Goal: Transaction & Acquisition: Obtain resource

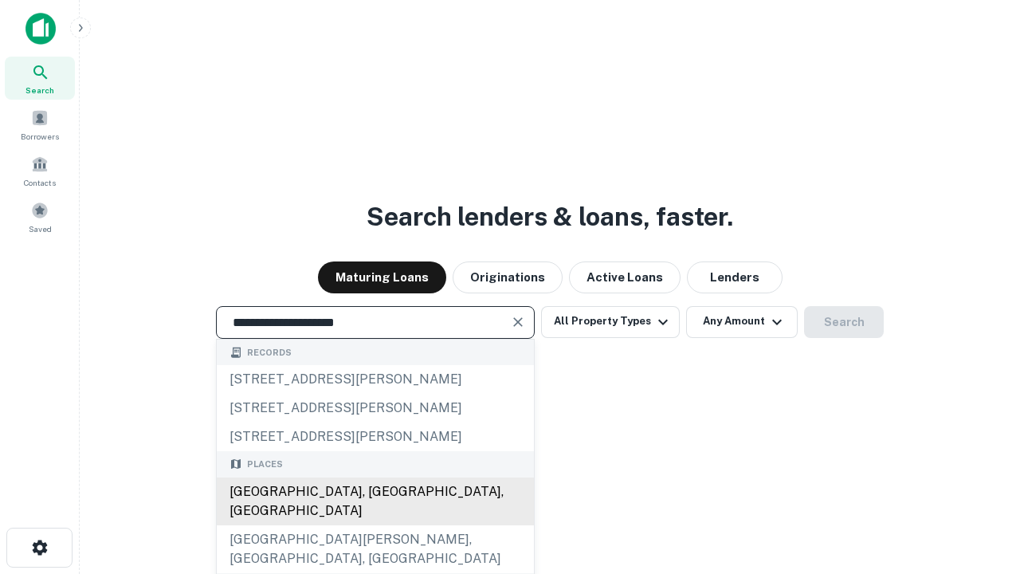
click at [374, 525] on div "[GEOGRAPHIC_DATA], [GEOGRAPHIC_DATA], [GEOGRAPHIC_DATA]" at bounding box center [375, 501] width 317 height 48
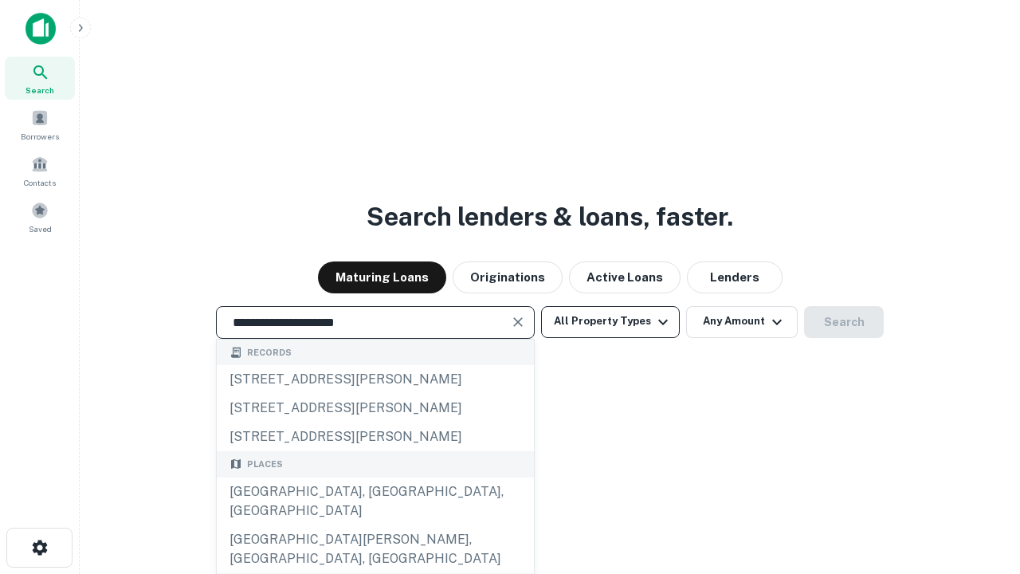
click at [610, 321] on button "All Property Types" at bounding box center [610, 322] width 139 height 32
type input "**********"
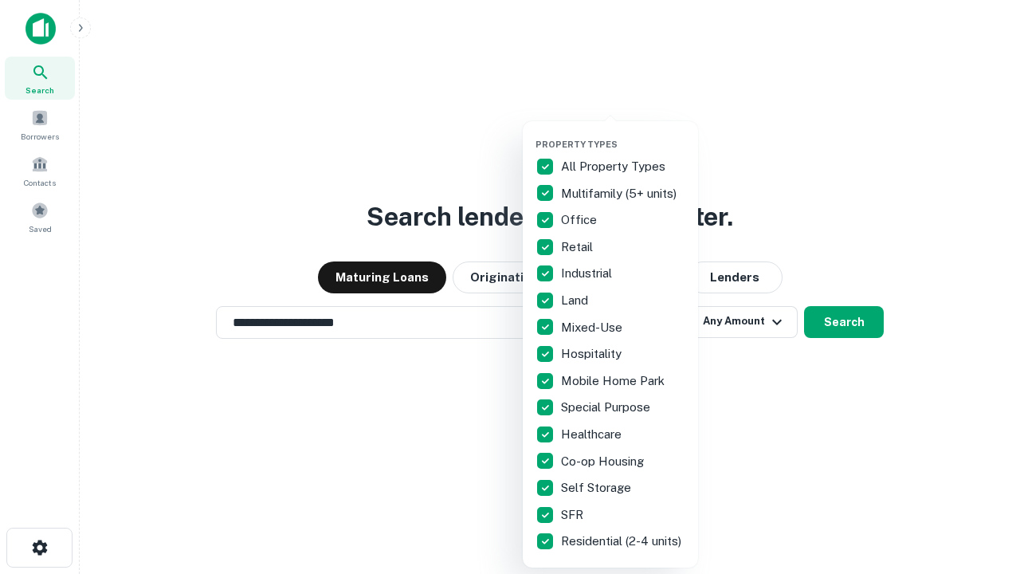
click at [623, 134] on button "button" at bounding box center [622, 134] width 175 height 1
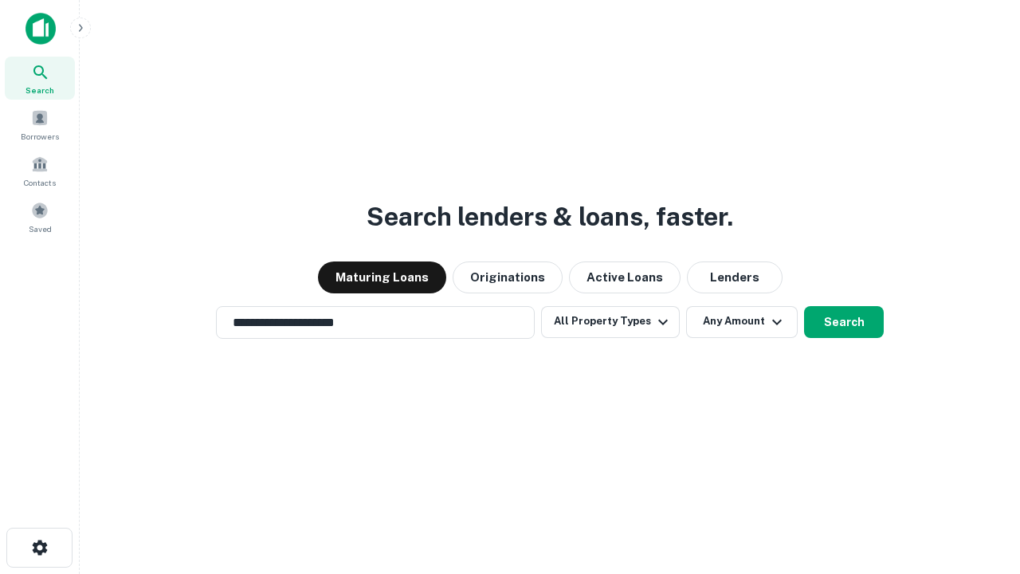
scroll to position [25, 0]
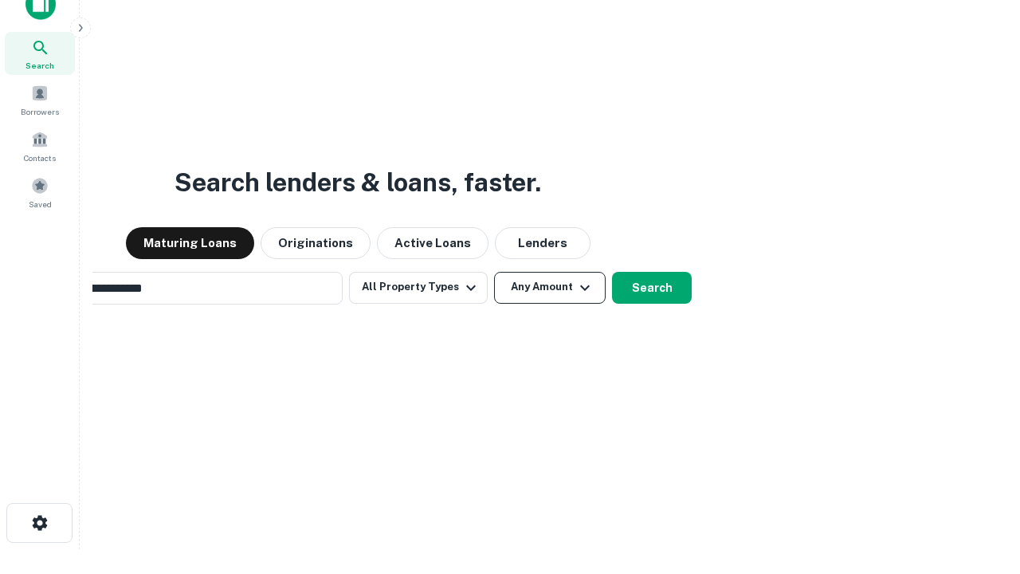
click at [494, 272] on button "Any Amount" at bounding box center [550, 288] width 112 height 32
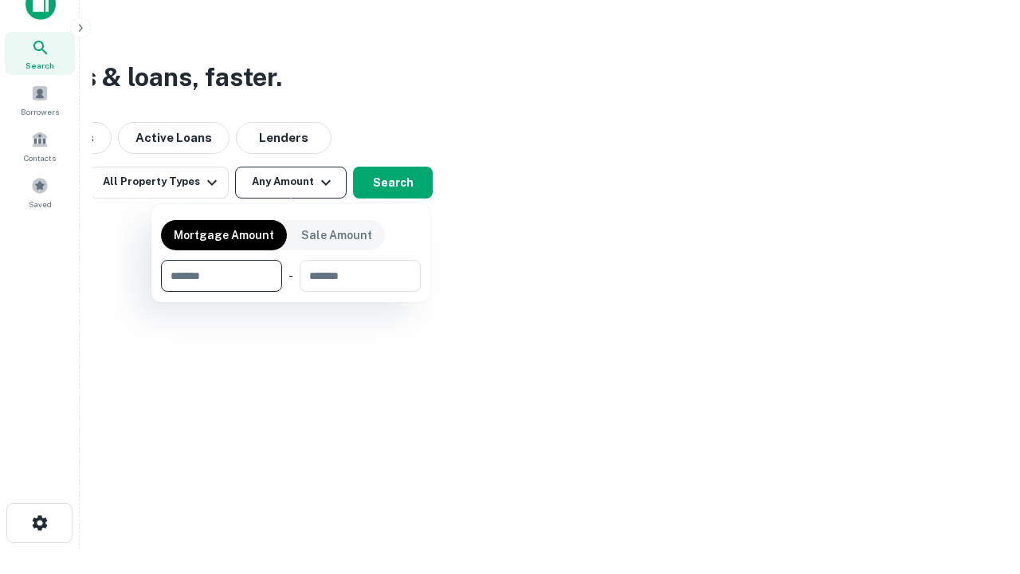
scroll to position [25, 0]
type input "*******"
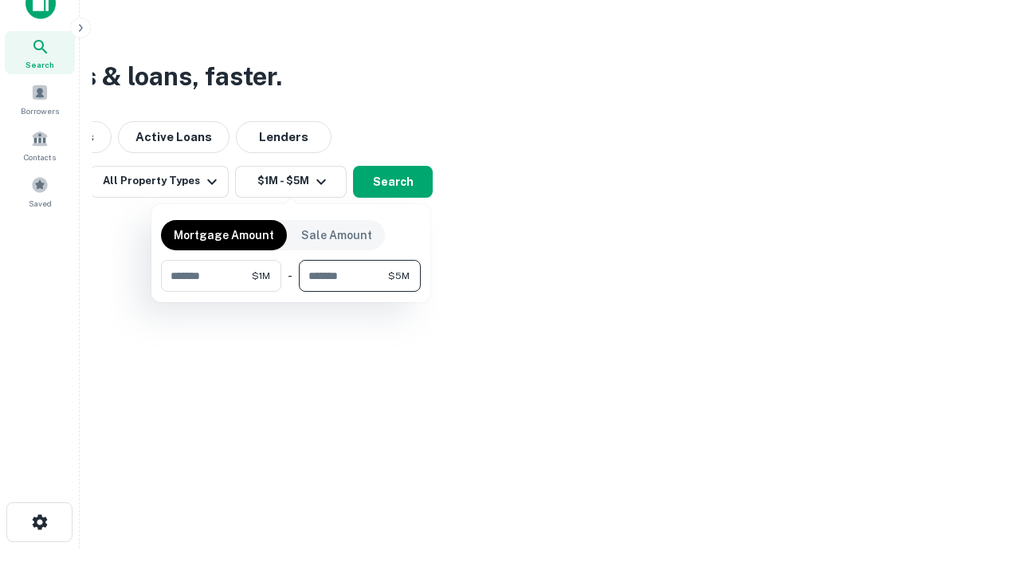
type input "*******"
click at [291, 292] on button "button" at bounding box center [291, 292] width 260 height 1
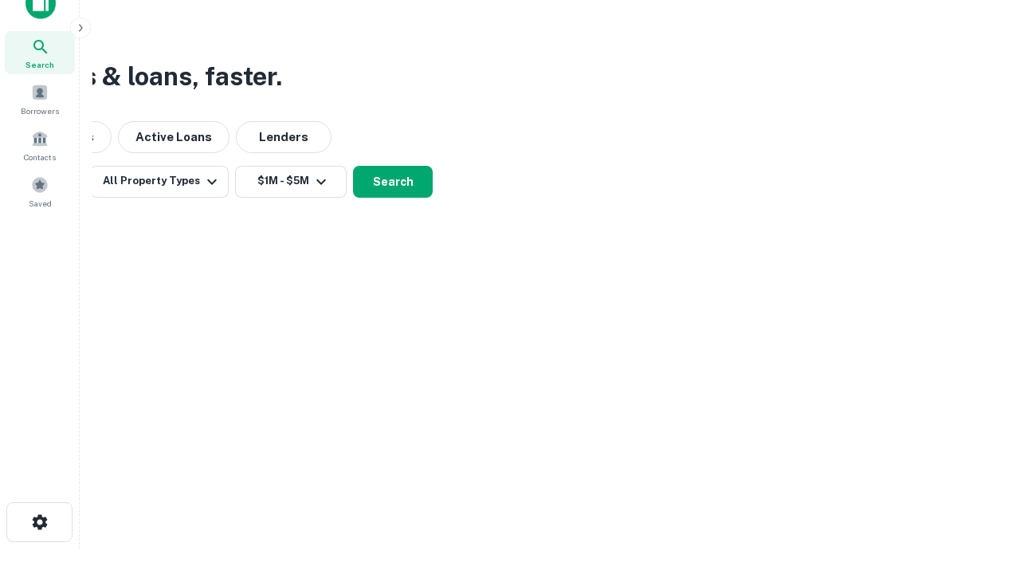
scroll to position [10, 294]
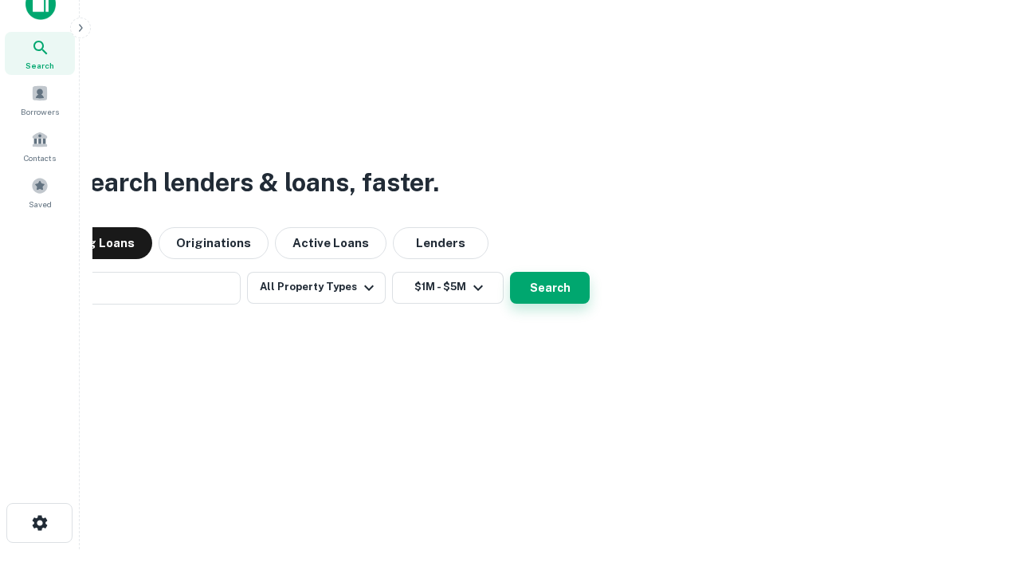
click at [510, 272] on button "Search" at bounding box center [550, 288] width 80 height 32
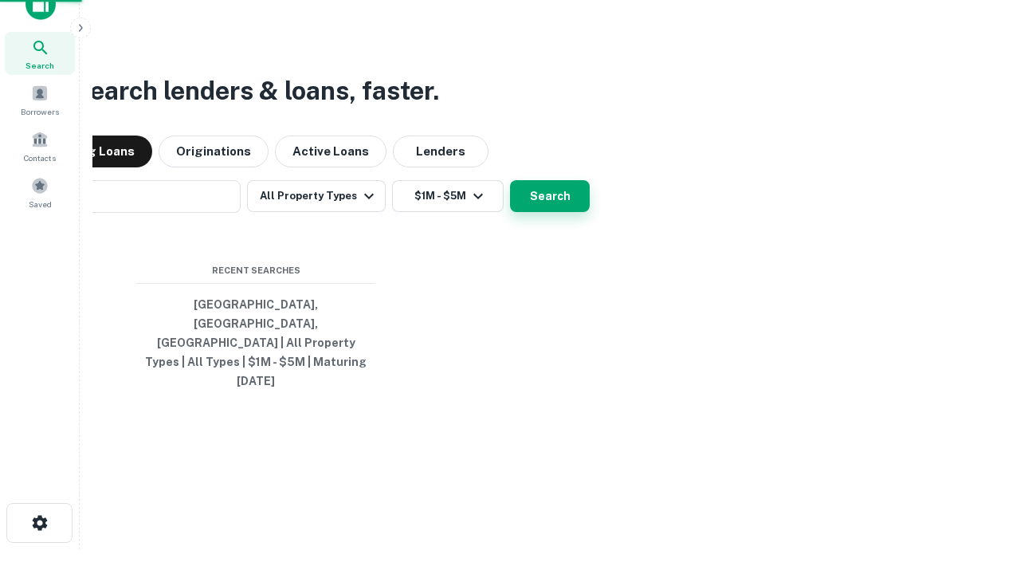
scroll to position [42, 451]
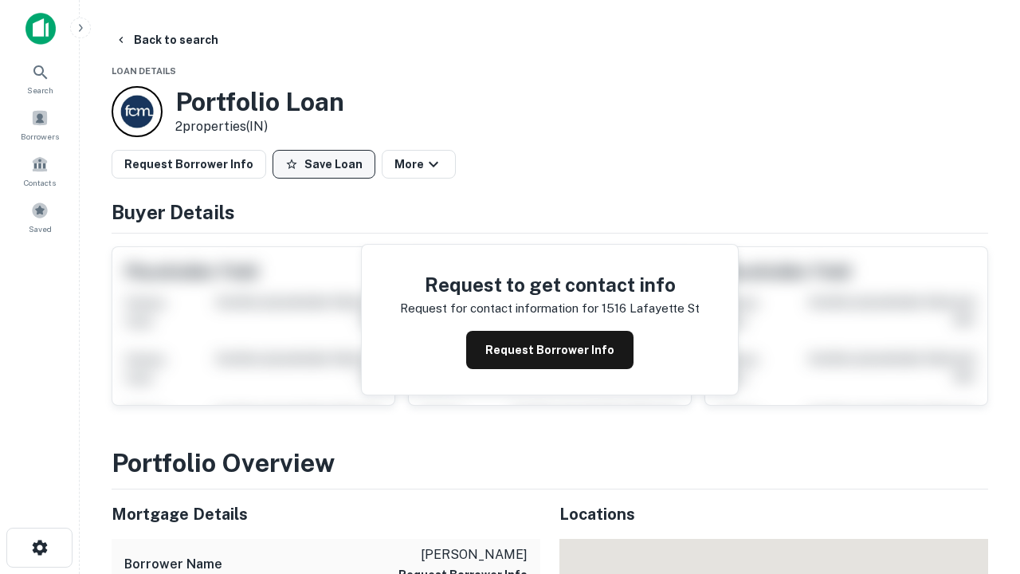
click at [323, 164] on button "Save Loan" at bounding box center [323, 164] width 103 height 29
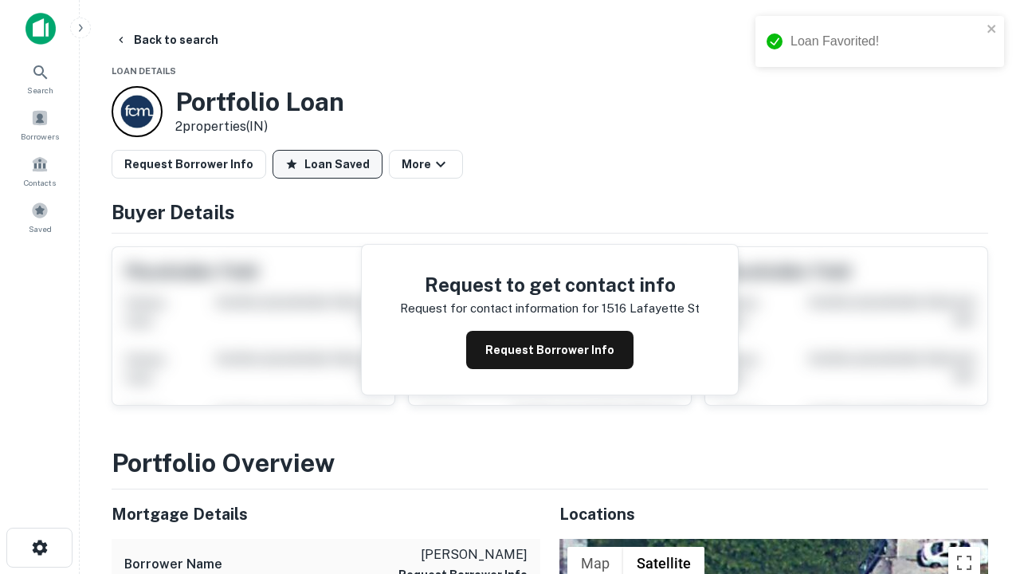
click at [327, 164] on button "Loan Saved" at bounding box center [327, 164] width 110 height 29
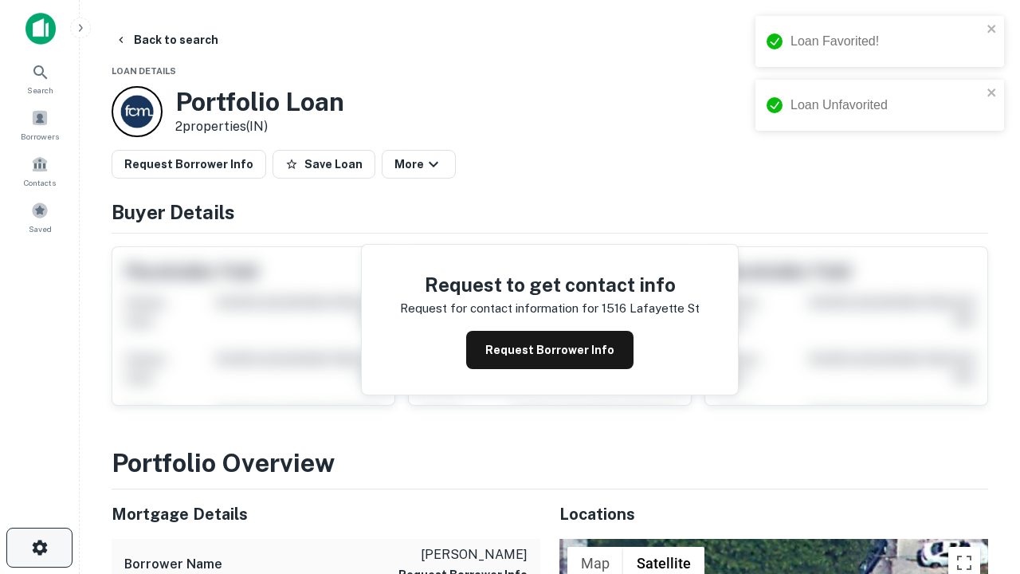
click at [39, 547] on icon "button" at bounding box center [39, 547] width 19 height 19
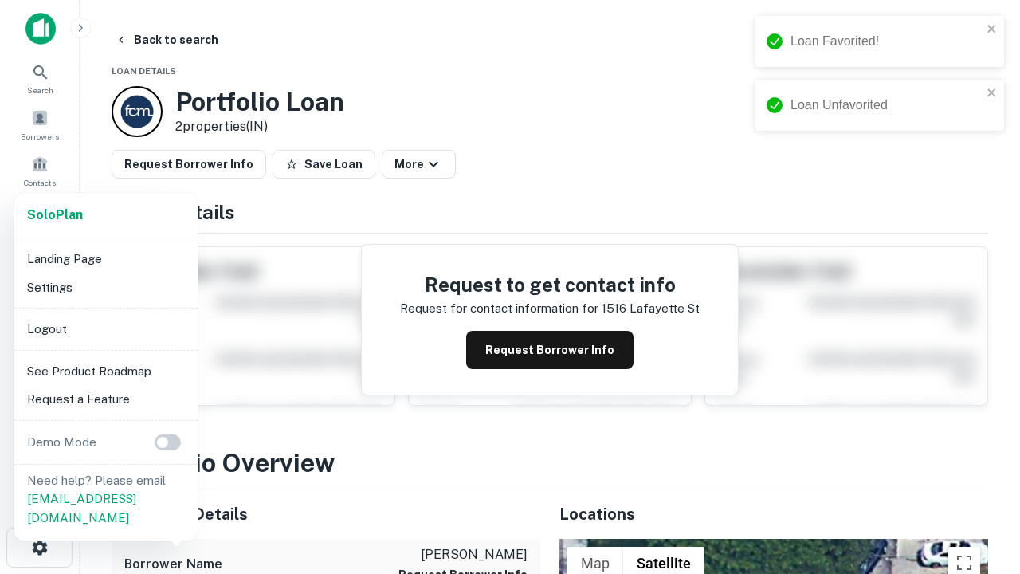
click at [105, 328] on li "Logout" at bounding box center [106, 329] width 170 height 29
